Goal: Transaction & Acquisition: Purchase product/service

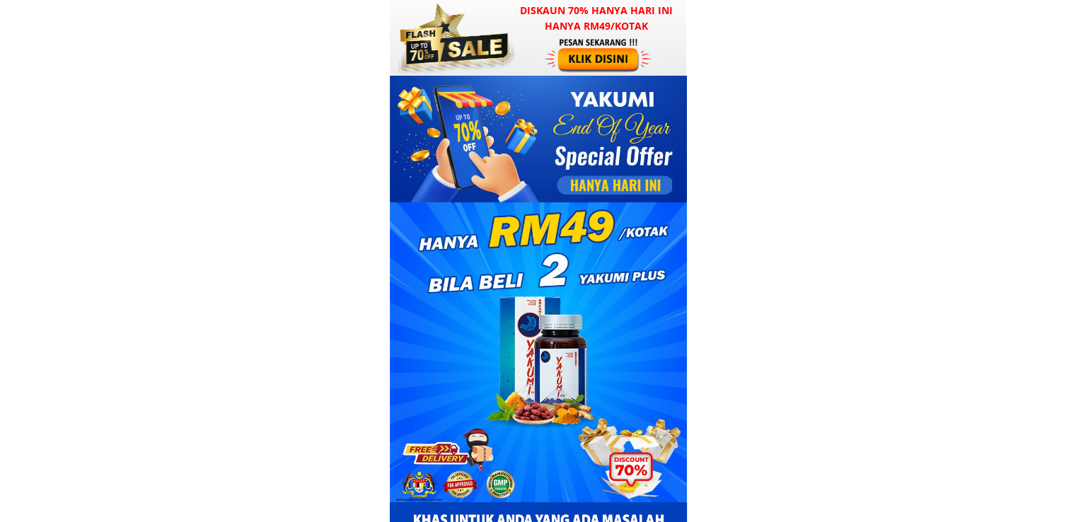
click at [529, 47] on div at bounding box center [538, 38] width 296 height 76
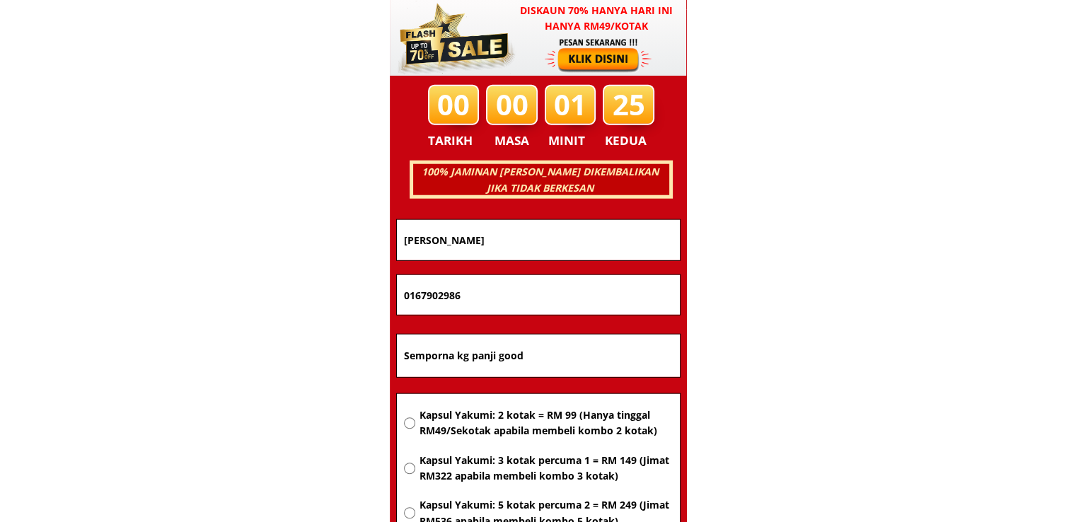
scroll to position [9067, 0]
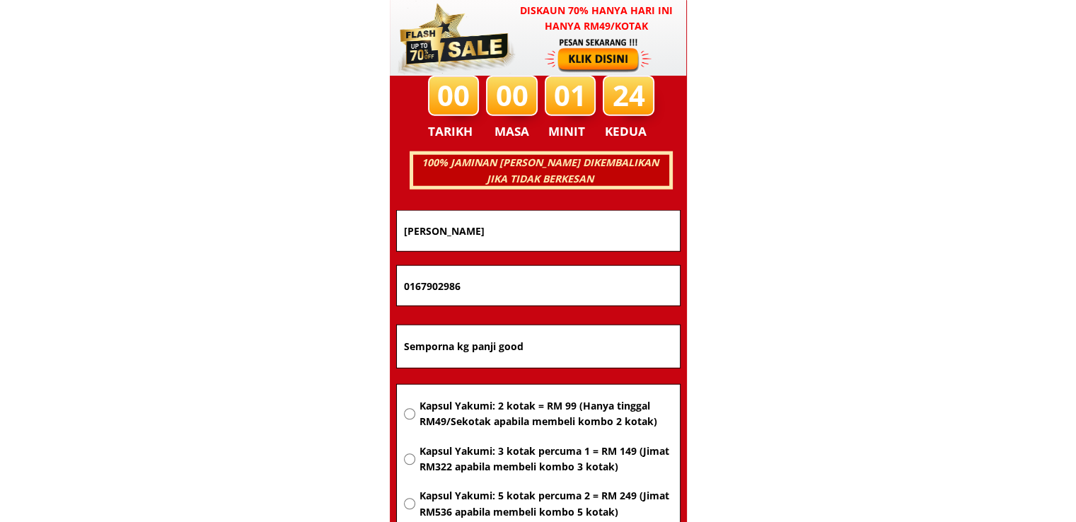
drag, startPoint x: 573, startPoint y: 348, endPoint x: 184, endPoint y: 342, distance: 389.2
paste input "Lot 20091 [STREET_ADDRESS] daerah [GEOGRAPHIC_DATA]"
type input "Lot 20091 [STREET_ADDRESS] daerah [GEOGRAPHIC_DATA]"
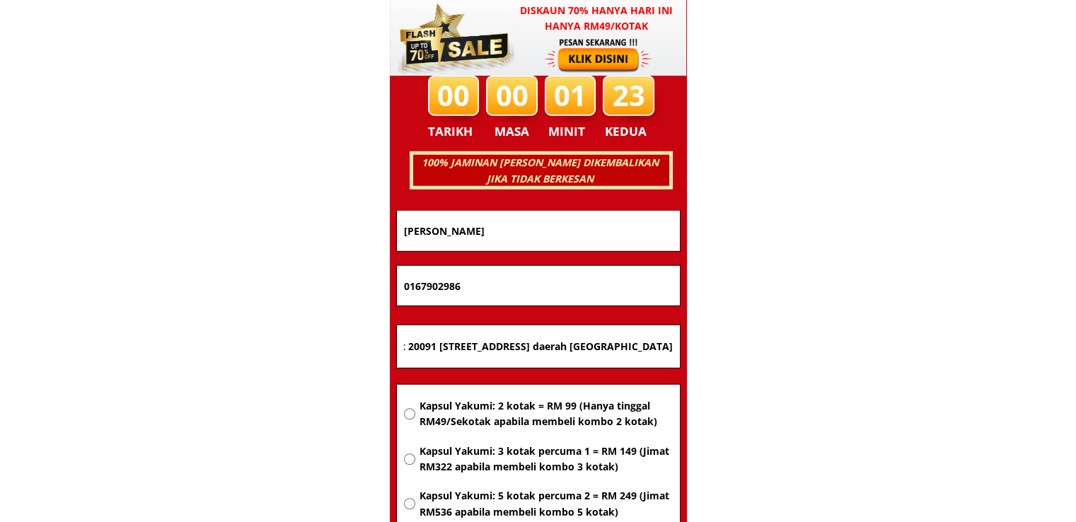
click at [488, 409] on span "Kapsul Yakumi: 2 kotak = RM 99 (Hanya tinggal RM49/Sekotak apabila membeli komb…" at bounding box center [545, 414] width 253 height 32
radio input "true"
drag, startPoint x: 503, startPoint y: 289, endPoint x: 252, endPoint y: 286, distance: 251.2
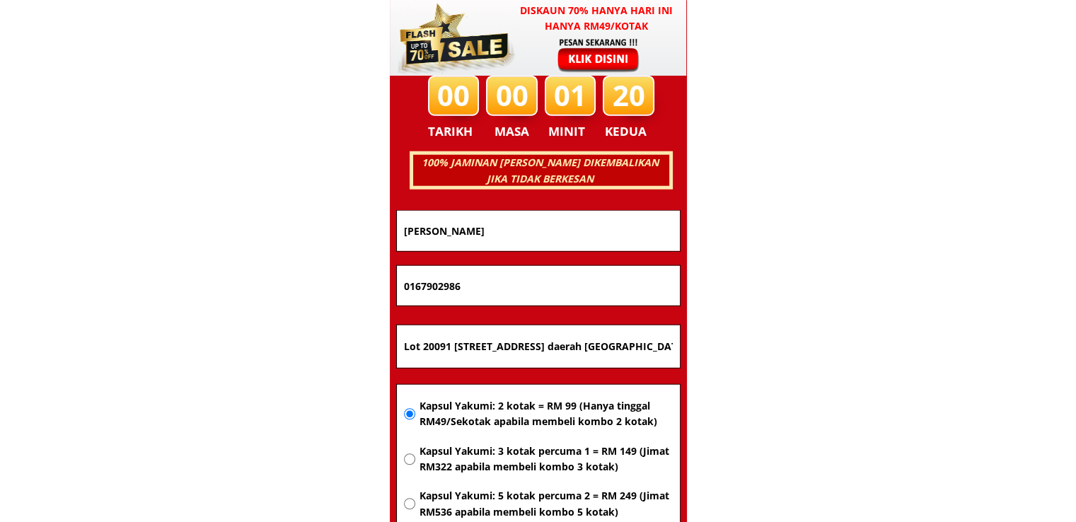
paste input "156493477"
type input "01156493477"
drag, startPoint x: 522, startPoint y: 220, endPoint x: 316, endPoint y: 225, distance: 206.0
paste input "[PERSON_NAME]"
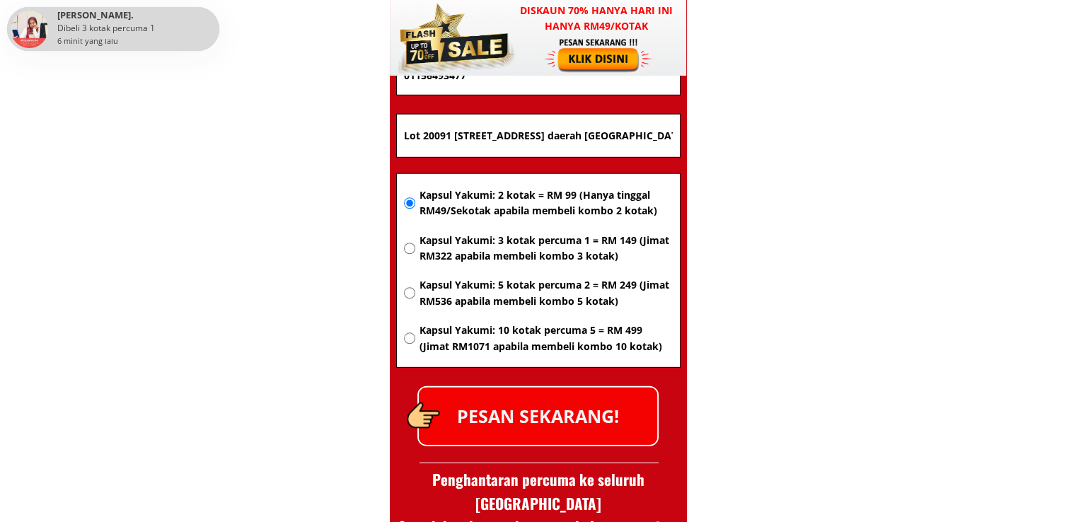
scroll to position [9279, 0]
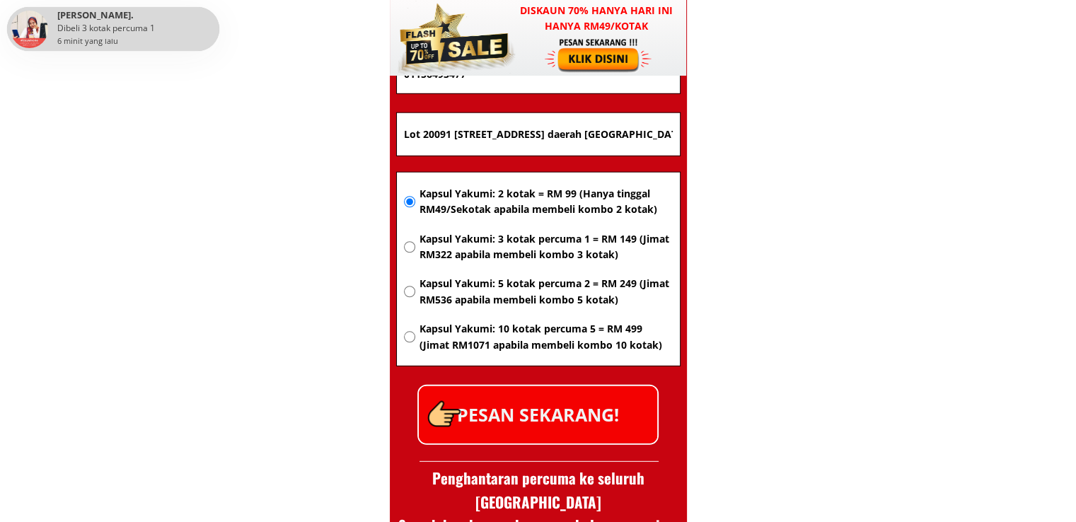
type input "[PERSON_NAME]"
click at [555, 417] on p "PESAN SEKARANG!" at bounding box center [538, 414] width 238 height 57
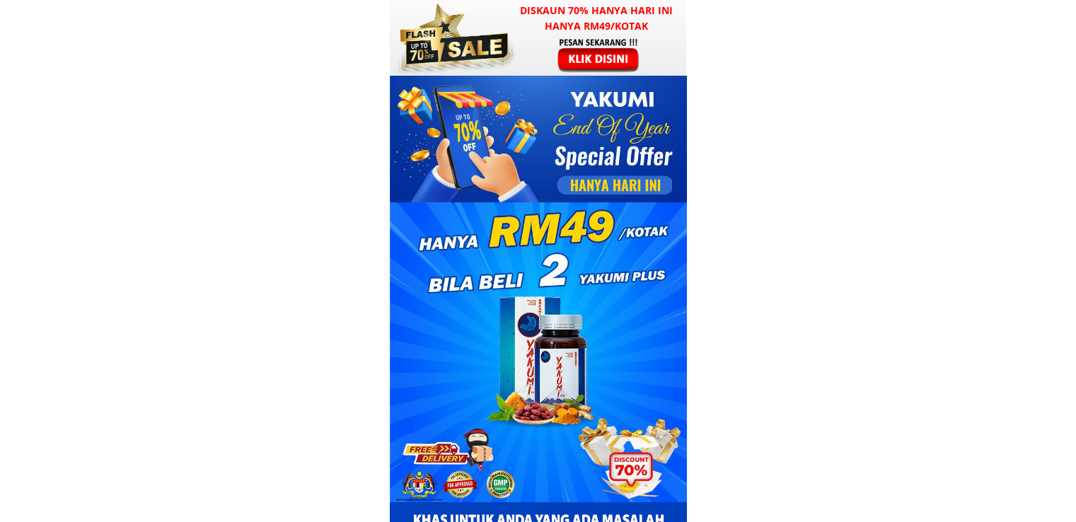
click at [551, 59] on div at bounding box center [600, 55] width 110 height 36
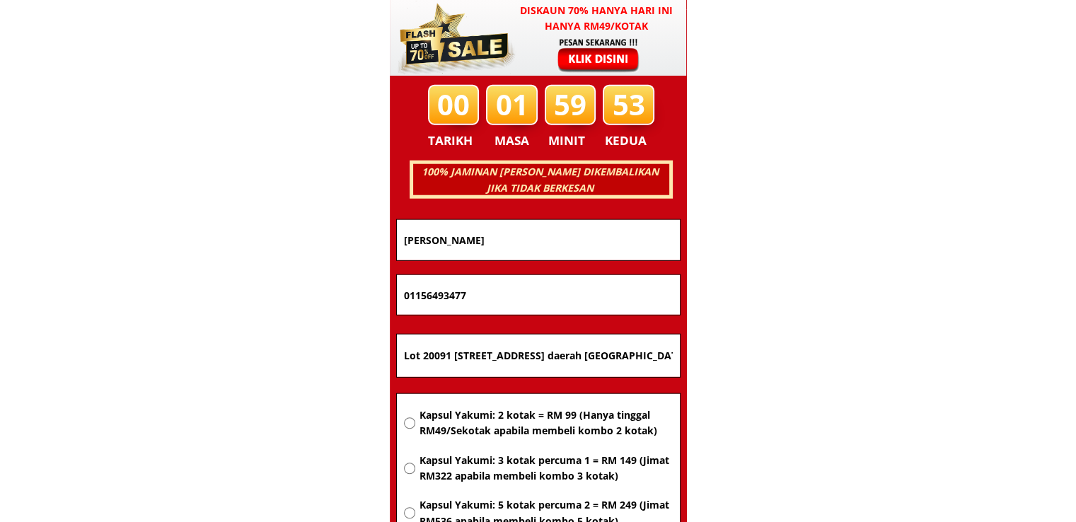
scroll to position [9067, 0]
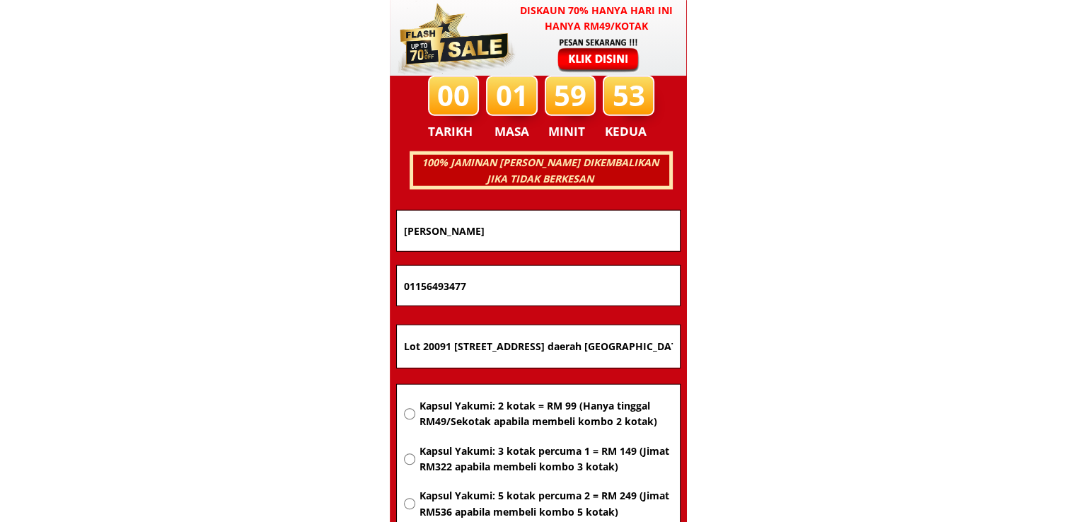
click at [555, 343] on input "Lot 20091 [STREET_ADDRESS] daerah [GEOGRAPHIC_DATA]" at bounding box center [539, 347] width 276 height 42
type input "Lot 1898 [PERSON_NAME]"
drag, startPoint x: 565, startPoint y: 228, endPoint x: 348, endPoint y: 233, distance: 217.3
paste input "[PERSON_NAME]"
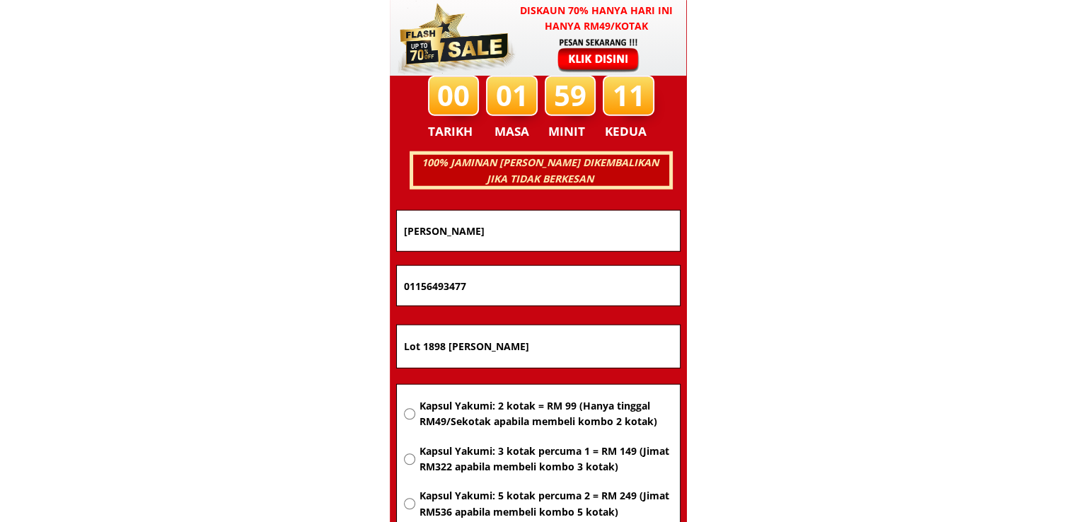
type input "[PERSON_NAME]"
drag, startPoint x: 509, startPoint y: 279, endPoint x: 287, endPoint y: 282, distance: 221.5
paste input "9717855"
type input "0197178557"
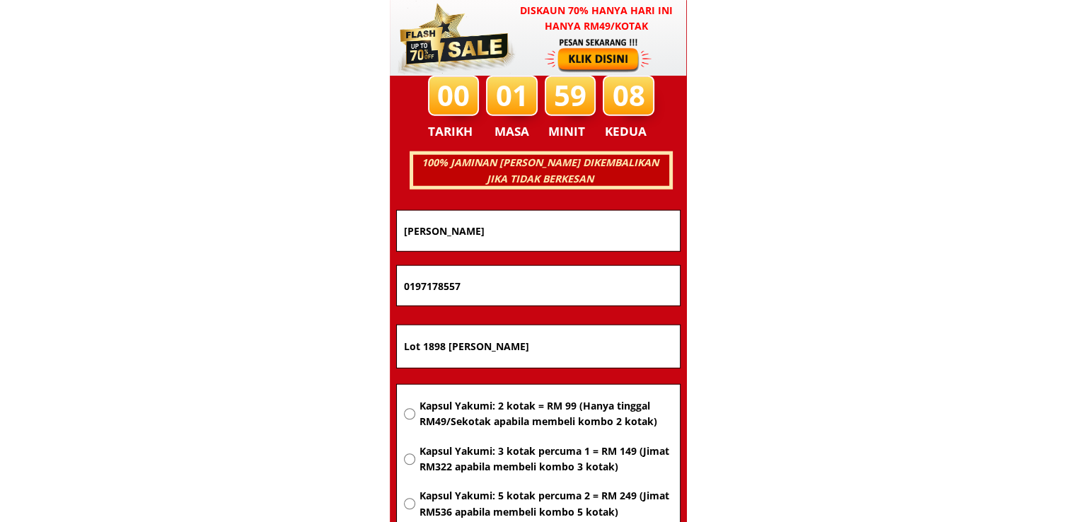
click at [546, 427] on span "Kapsul Yakumi: 2 kotak = RM 99 (Hanya tinggal RM49/Sekotak apabila membeli komb…" at bounding box center [545, 414] width 253 height 32
radio input "true"
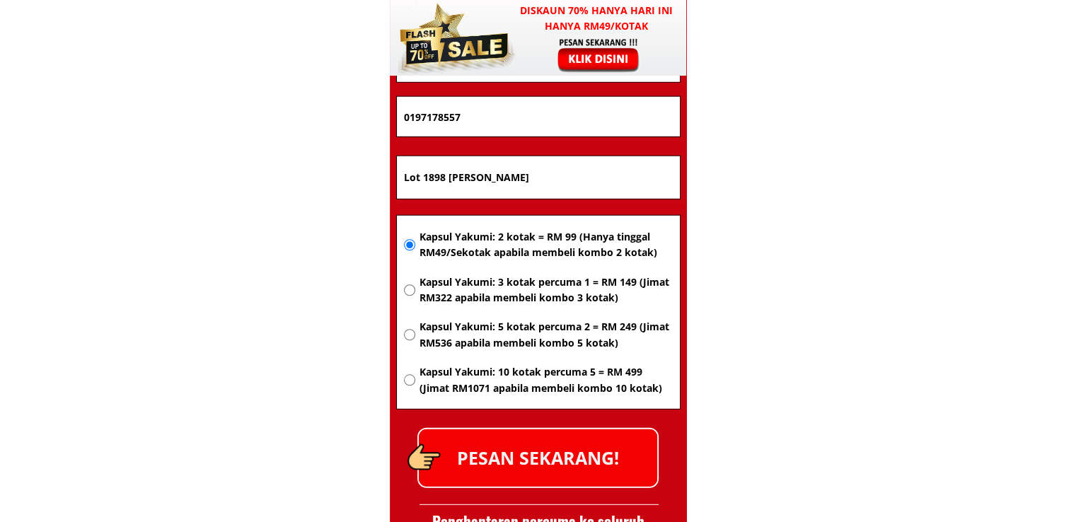
scroll to position [9279, 0]
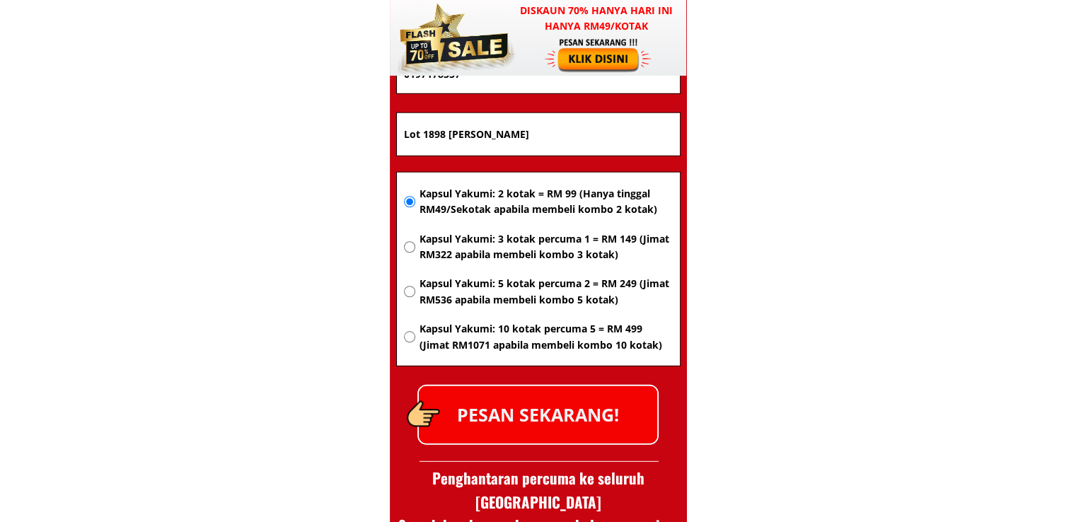
click at [573, 430] on p "PESAN SEKARANG!" at bounding box center [538, 414] width 238 height 57
